Goal: Book appointment/travel/reservation

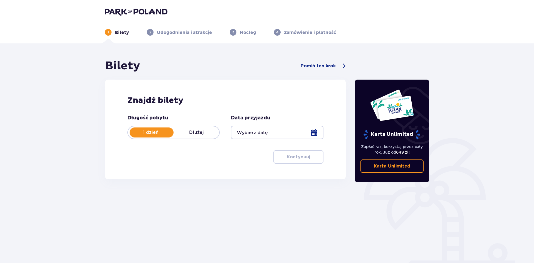
type input "[DATE]"
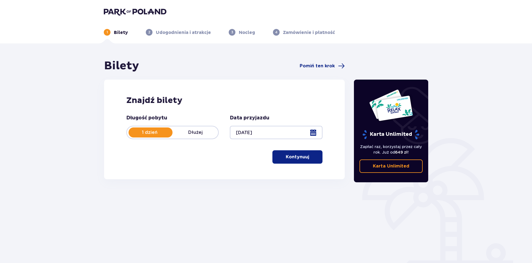
scroll to position [21, 0]
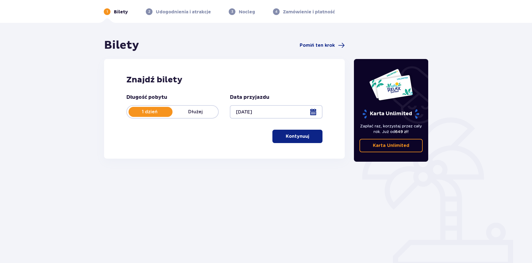
click at [311, 139] on span "button" at bounding box center [310, 136] width 7 height 7
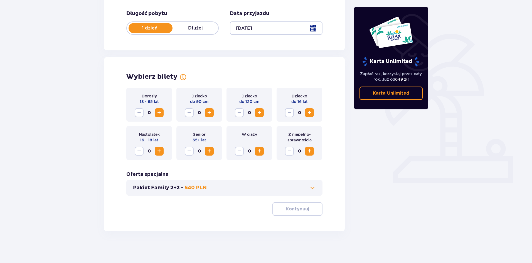
scroll to position [106, 0]
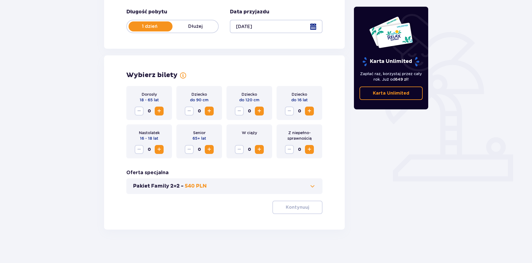
click at [160, 115] on button "Increase" at bounding box center [159, 111] width 9 height 9
click at [259, 112] on span "Increase" at bounding box center [259, 111] width 7 height 7
click at [311, 113] on span "Increase" at bounding box center [309, 111] width 7 height 7
click at [314, 186] on span at bounding box center [312, 186] width 7 height 7
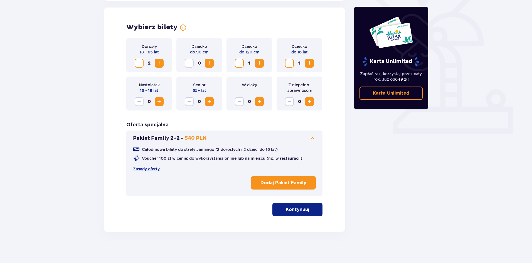
scroll to position [155, 0]
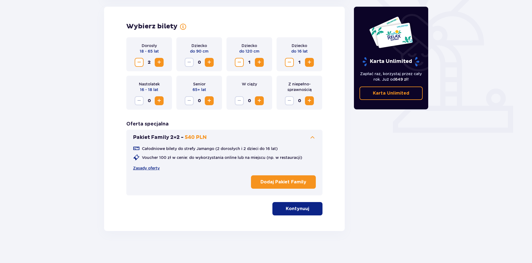
click at [286, 211] on p "Kontynuuj" at bounding box center [297, 209] width 23 height 6
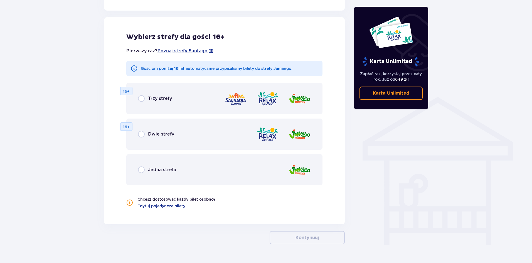
scroll to position [359, 0]
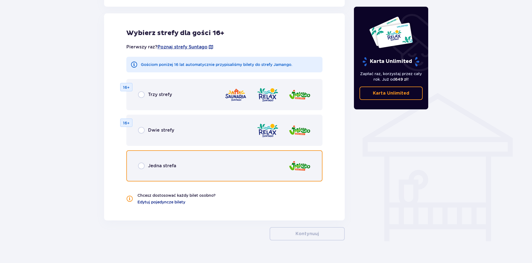
click at [143, 167] on input "radio" at bounding box center [141, 165] width 7 height 7
radio input "true"
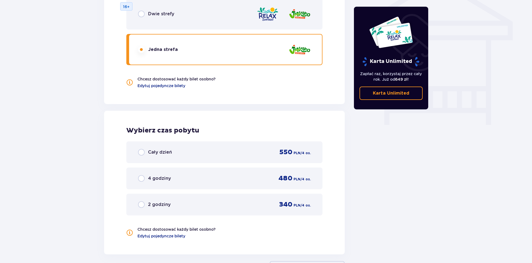
scroll to position [520, 0]
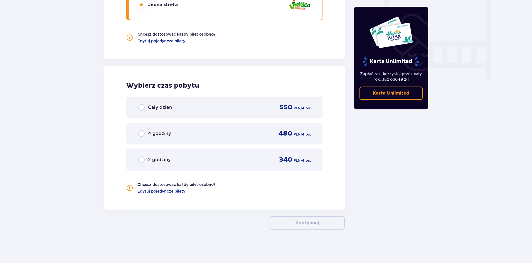
click at [145, 136] on div "4 godziny" at bounding box center [154, 133] width 33 height 7
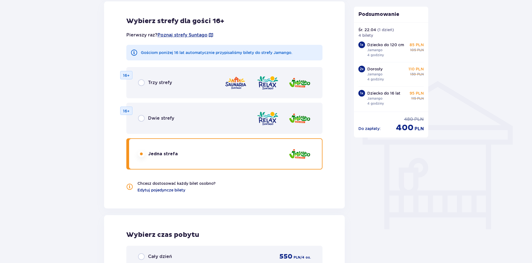
scroll to position [384, 0]
